Goal: Transaction & Acquisition: Download file/media

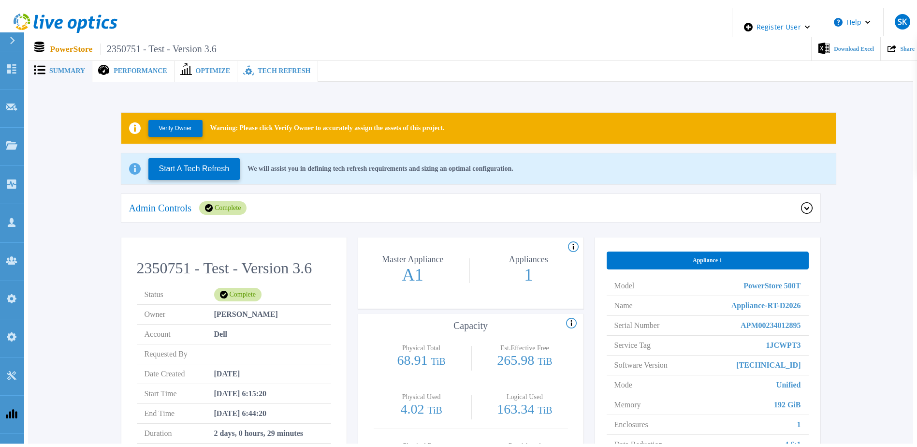
scroll to position [5, 0]
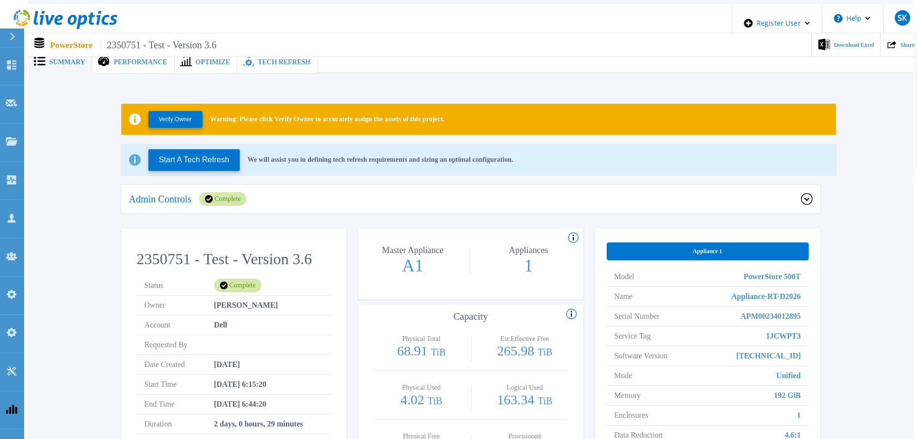
click at [125, 59] on span "Performance" at bounding box center [140, 62] width 53 height 7
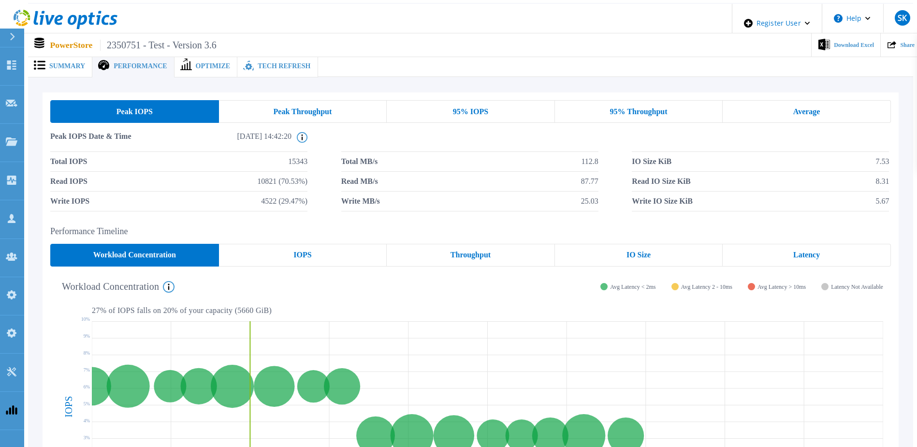
scroll to position [0, 0]
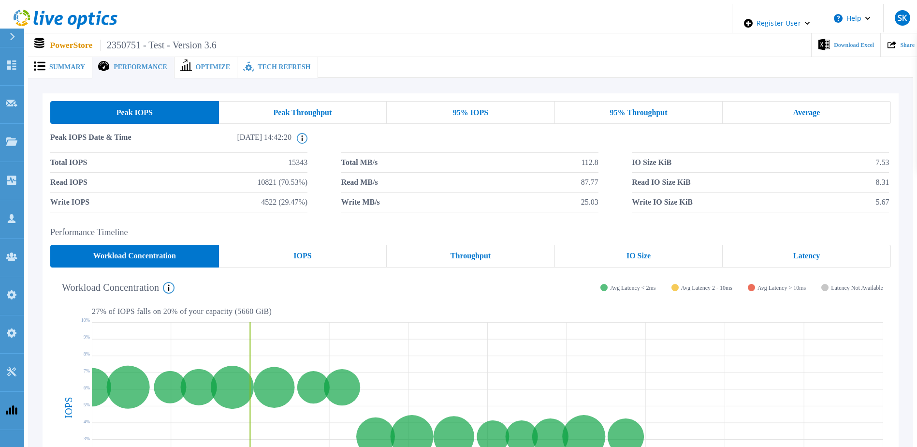
click at [507, 109] on div "95% IOPS" at bounding box center [471, 112] width 168 height 23
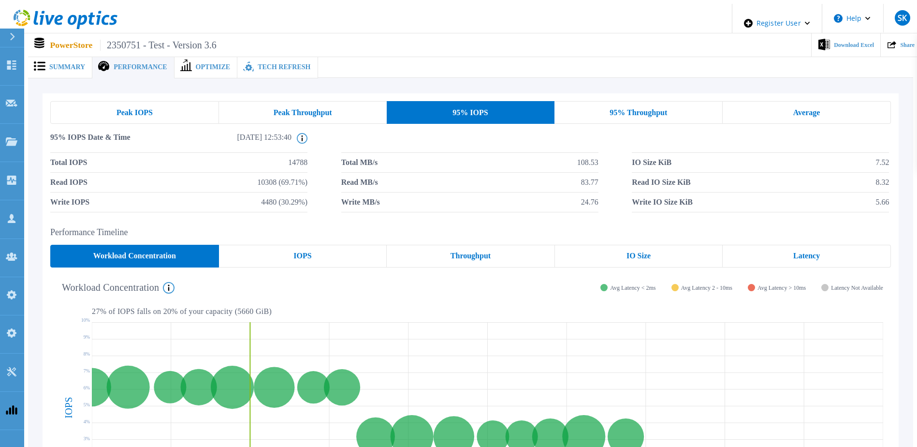
click at [159, 112] on div "Peak IOPS" at bounding box center [134, 112] width 169 height 23
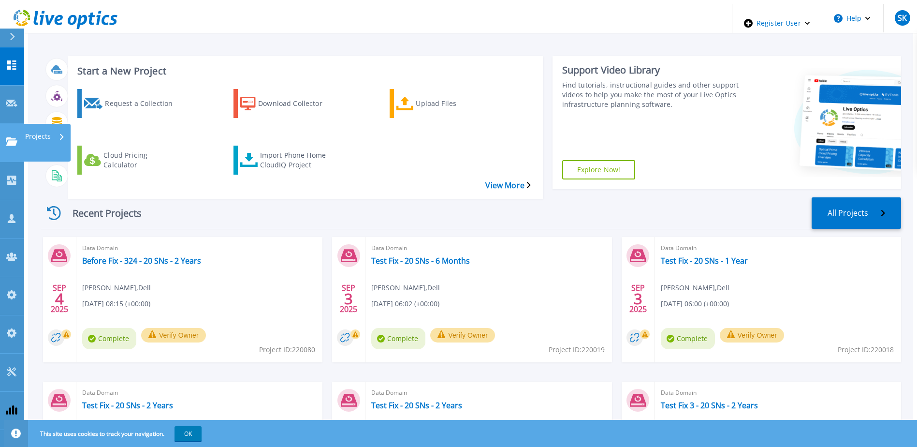
click at [6, 124] on link "Projects Projects" at bounding box center [12, 143] width 24 height 38
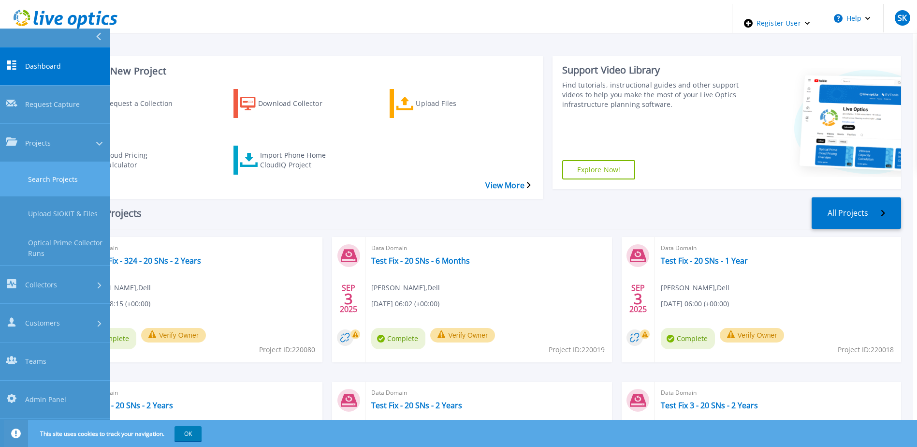
click at [53, 162] on link "Search Projects" at bounding box center [55, 179] width 110 height 34
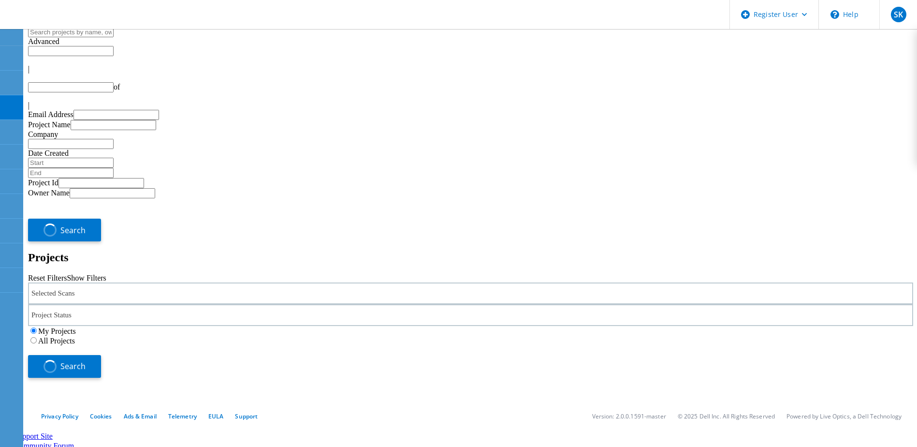
type input "10"
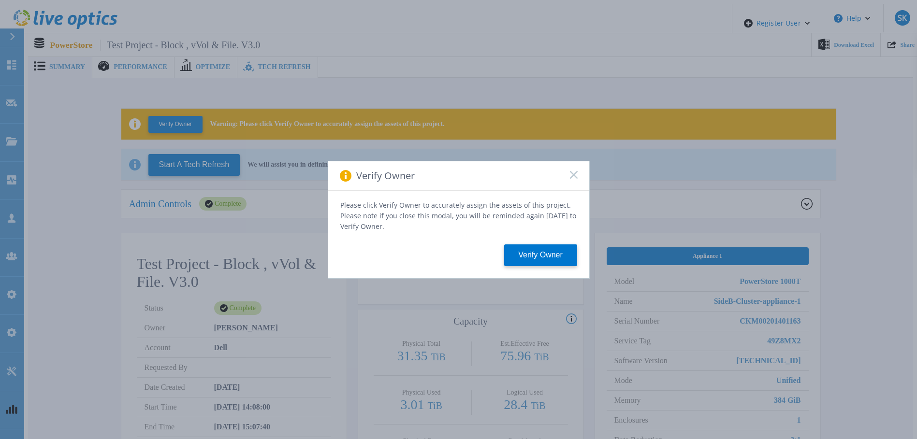
click at [574, 175] on icon at bounding box center [574, 175] width 8 height 8
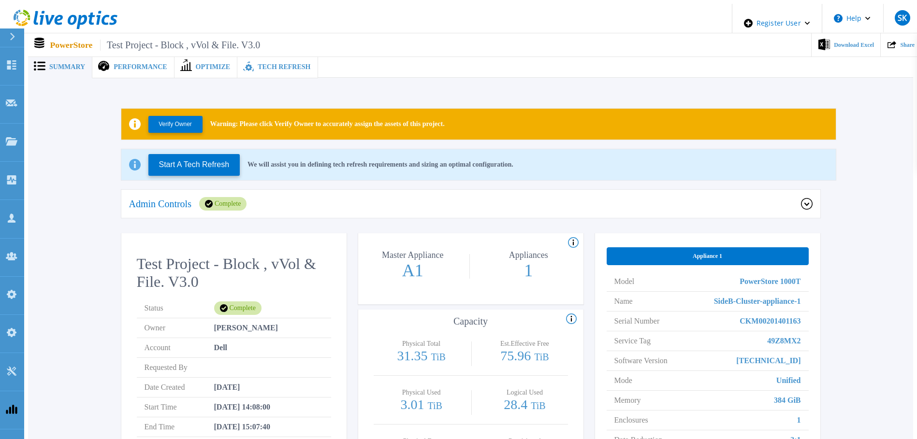
click at [199, 197] on div "Admin Controls Complete" at bounding box center [465, 204] width 672 height 14
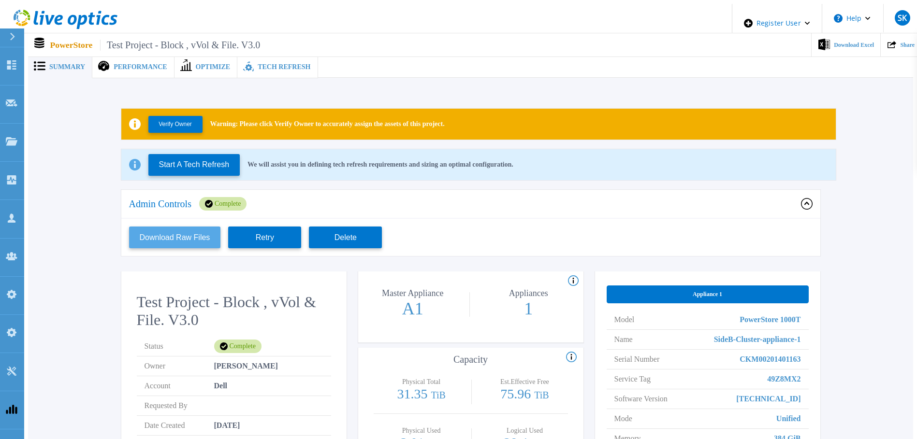
click at [181, 234] on button "Download Raw Files" at bounding box center [175, 238] width 92 height 22
